Goal: Information Seeking & Learning: Compare options

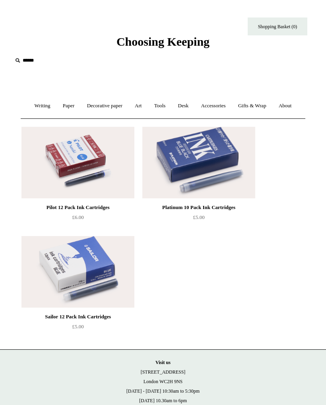
click at [139, 41] on span "Choosing Keeping" at bounding box center [162, 41] width 93 height 13
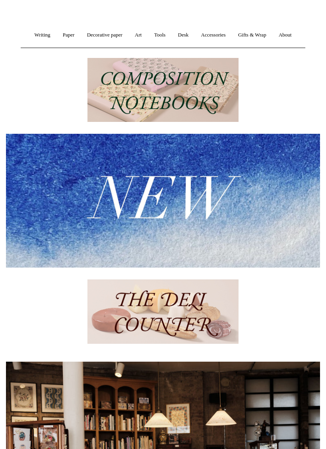
scroll to position [70, 0]
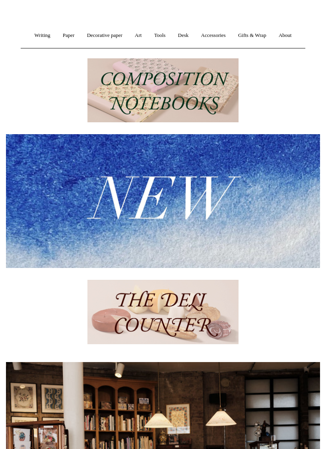
click at [243, 203] on img at bounding box center [163, 200] width 314 height 133
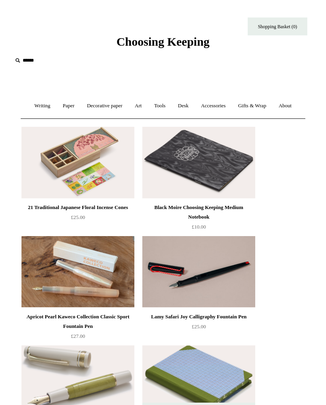
click at [40, 106] on link "Writing +" at bounding box center [42, 105] width 27 height 21
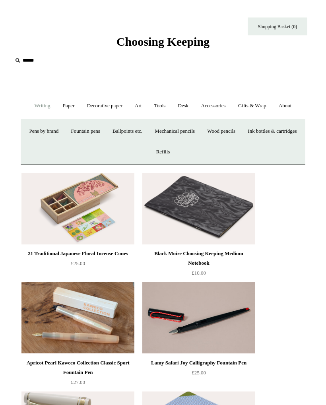
click at [105, 133] on link "Fountain pens +" at bounding box center [85, 131] width 40 height 21
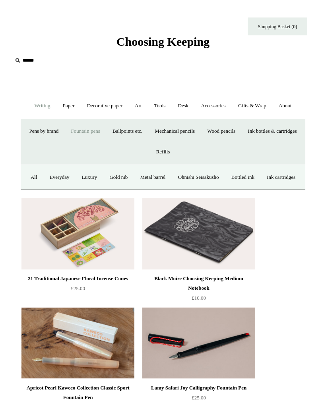
click at [43, 177] on link "All" at bounding box center [34, 177] width 18 height 21
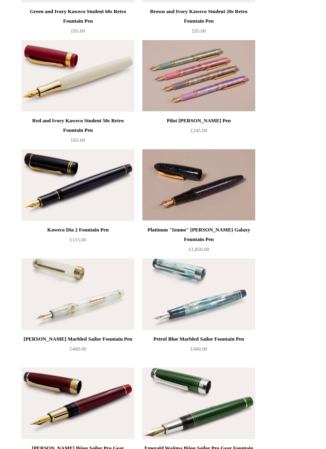
scroll to position [4344, 0]
click at [87, 315] on img at bounding box center [77, 293] width 113 height 71
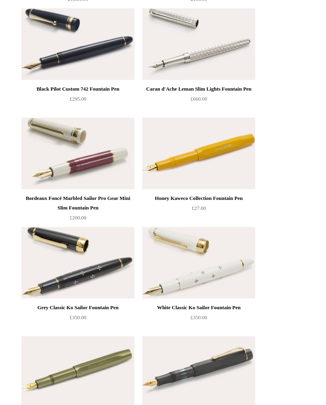
scroll to position [4997, 0]
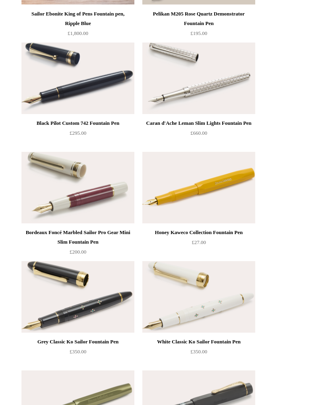
click at [235, 302] on img at bounding box center [198, 296] width 113 height 71
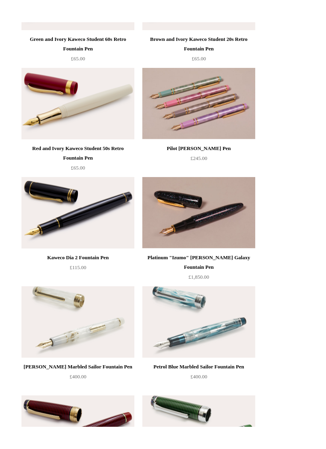
scroll to position [4287, 0]
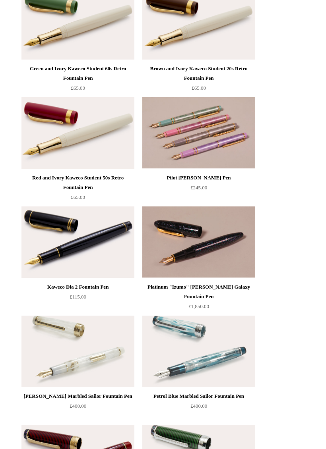
click at [87, 367] on img at bounding box center [77, 351] width 113 height 71
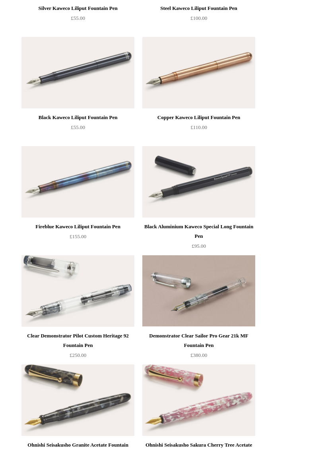
scroll to position [2166, 0]
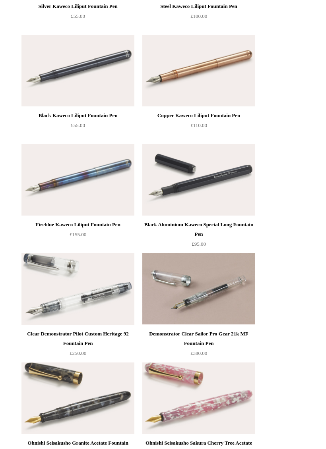
click at [232, 304] on img at bounding box center [198, 289] width 113 height 71
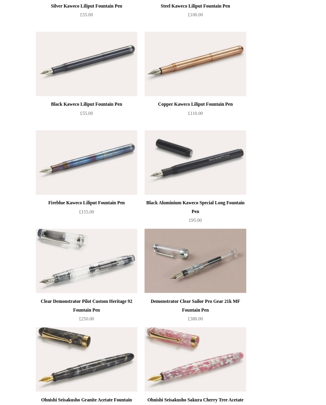
scroll to position [2188, 0]
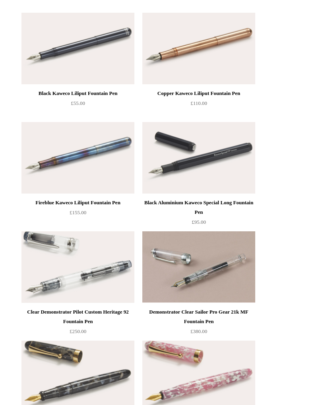
click at [88, 281] on img at bounding box center [77, 266] width 113 height 71
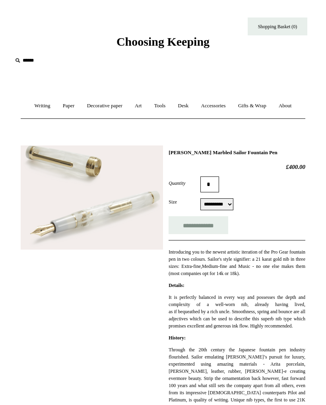
click at [233, 206] on select "**********" at bounding box center [216, 204] width 33 height 12
click at [74, 355] on div "**********" at bounding box center [163, 340] width 284 height 402
click at [228, 209] on select "**********" at bounding box center [216, 204] width 33 height 12
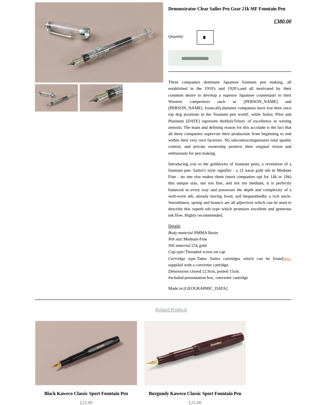
scroll to position [143, 0]
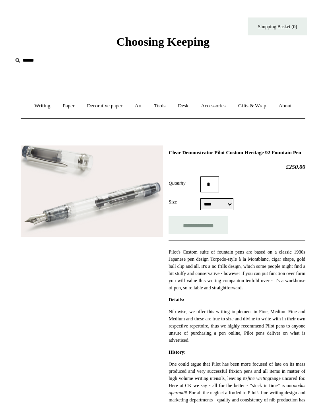
click at [233, 210] on select "**********" at bounding box center [216, 204] width 33 height 12
select select "******"
click at [33, 106] on link "Writing +" at bounding box center [42, 105] width 27 height 21
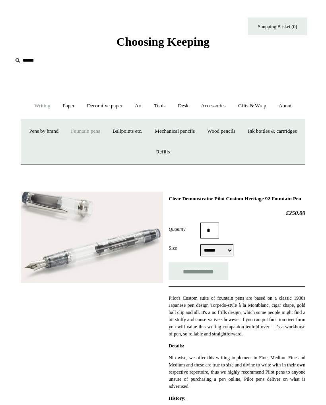
click at [104, 129] on link "Fountain pens +" at bounding box center [85, 131] width 40 height 21
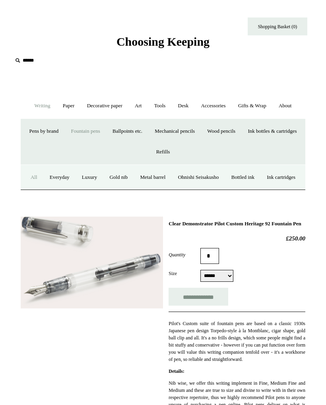
click at [43, 176] on link "All" at bounding box center [34, 177] width 18 height 21
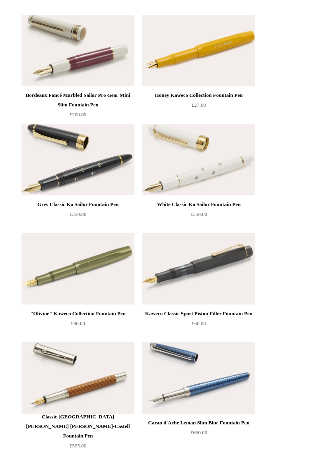
scroll to position [5145, 0]
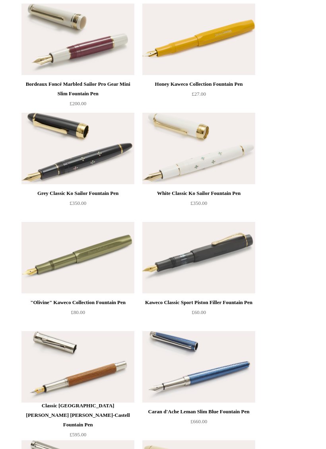
click at [46, 154] on img at bounding box center [77, 148] width 113 height 71
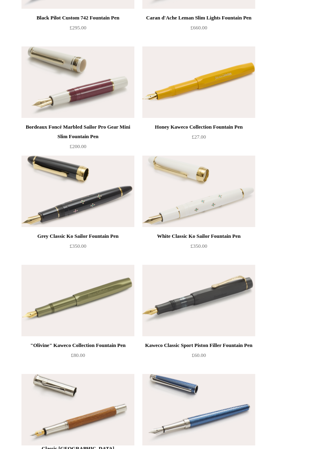
scroll to position [5158, 0]
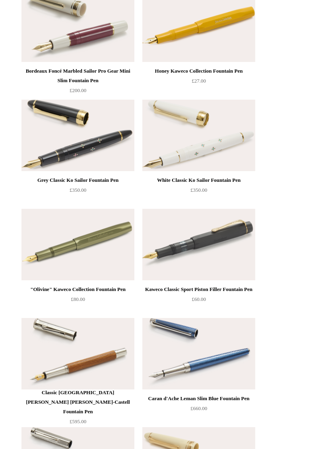
click at [225, 139] on img at bounding box center [198, 135] width 113 height 71
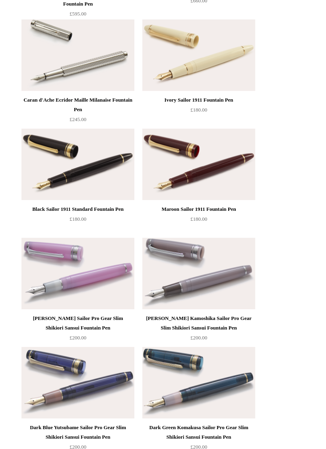
scroll to position [5566, 0]
click at [234, 293] on img at bounding box center [198, 273] width 113 height 71
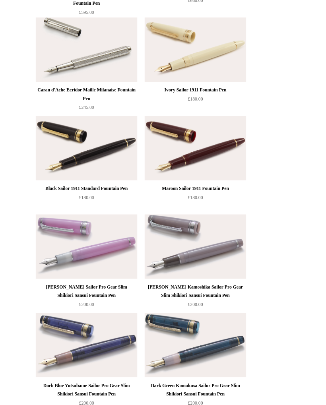
scroll to position [5588, 0]
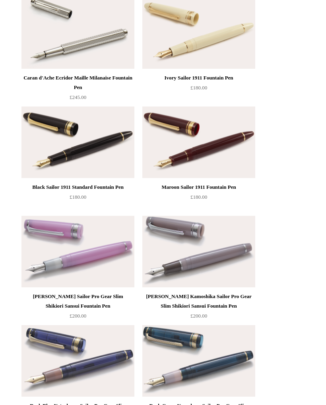
click at [49, 268] on img at bounding box center [77, 251] width 113 height 71
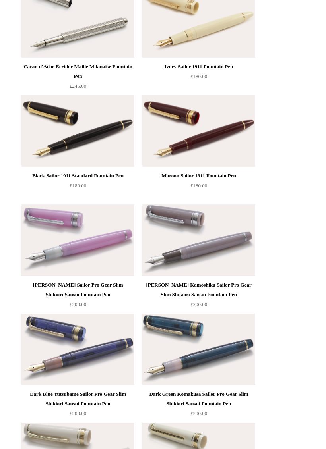
scroll to position [5613, 0]
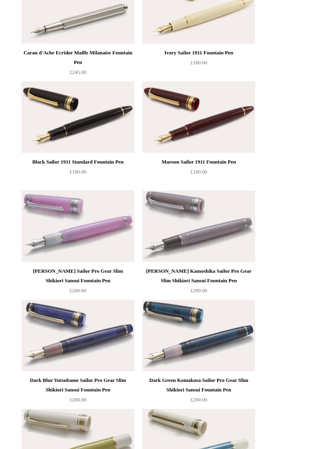
click at [235, 348] on img at bounding box center [198, 335] width 113 height 71
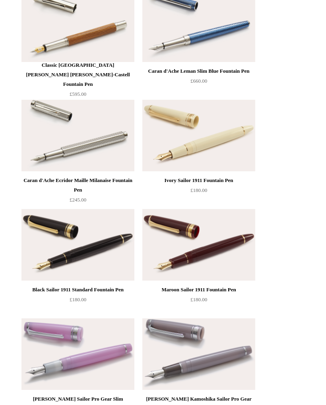
scroll to position [5485, 0]
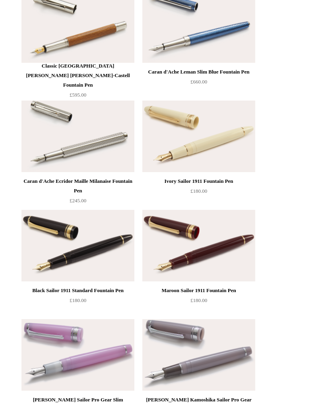
click at [232, 267] on img at bounding box center [198, 245] width 113 height 71
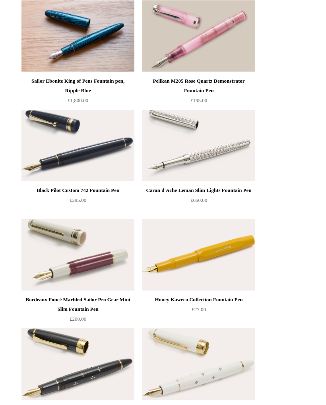
scroll to position [4930, 0]
click at [49, 270] on img at bounding box center [77, 254] width 113 height 71
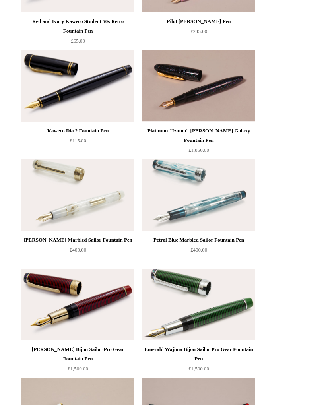
scroll to position [4418, 0]
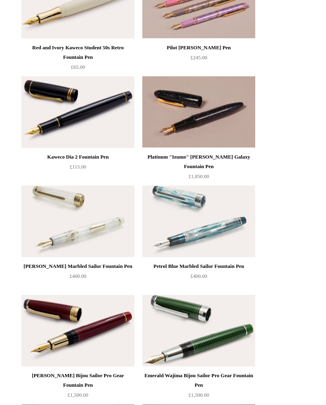
click at [39, 231] on img at bounding box center [77, 220] width 113 height 71
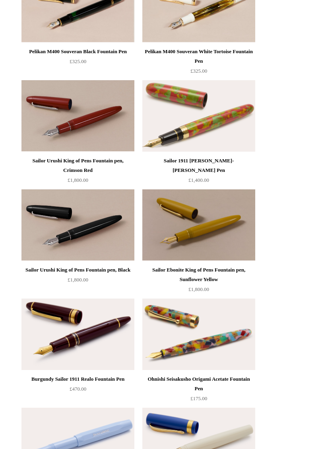
scroll to position [3758, 0]
click at [55, 318] on img at bounding box center [77, 334] width 113 height 71
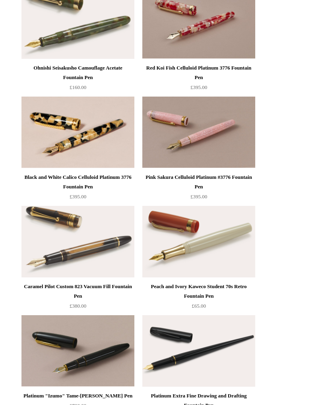
scroll to position [2849, 0]
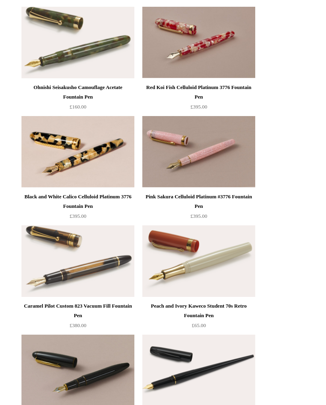
click at [241, 277] on img at bounding box center [198, 260] width 113 height 71
click at [237, 268] on img at bounding box center [198, 260] width 113 height 71
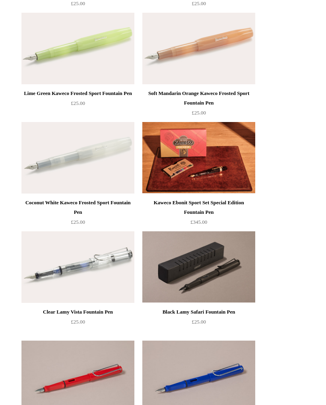
scroll to position [878, 0]
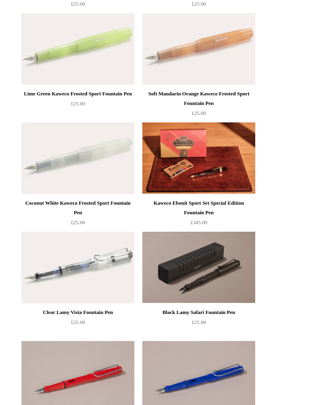
click at [64, 165] on img at bounding box center [77, 157] width 113 height 71
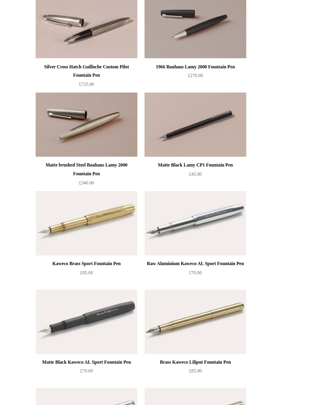
scroll to position [1684, 0]
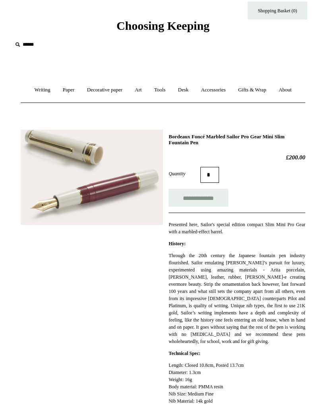
scroll to position [5, 0]
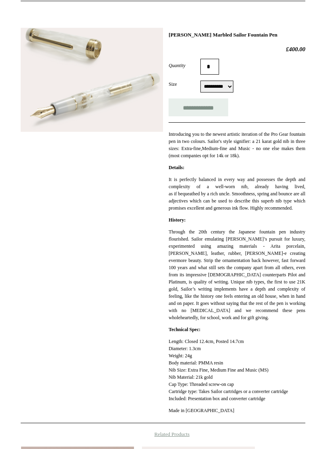
scroll to position [118, 0]
click at [118, 117] on img at bounding box center [92, 80] width 142 height 104
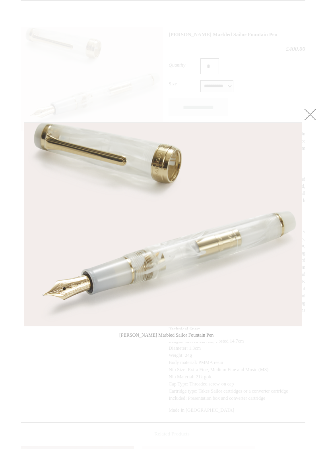
click at [298, 113] on div at bounding box center [163, 337] width 326 height 910
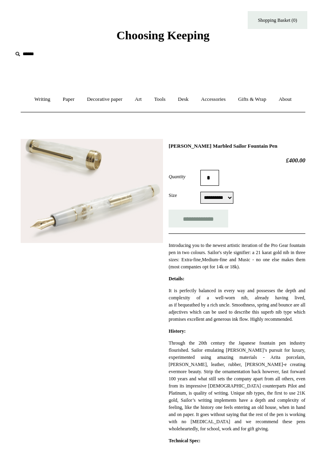
scroll to position [7, 0]
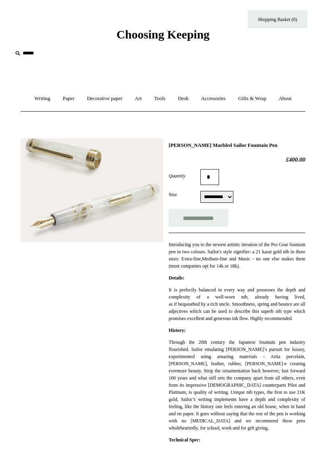
click at [227, 199] on select "**********" at bounding box center [216, 197] width 33 height 12
click at [229, 202] on select "**********" at bounding box center [216, 197] width 33 height 12
select select "**********"
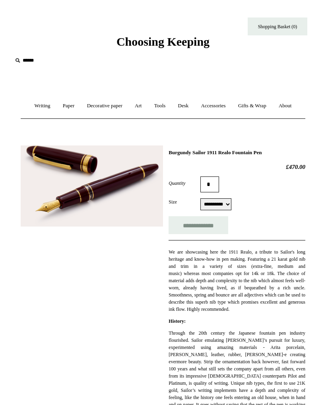
click at [227, 204] on select "**********" at bounding box center [215, 204] width 31 height 12
select select "******"
